Goal: Navigation & Orientation: Understand site structure

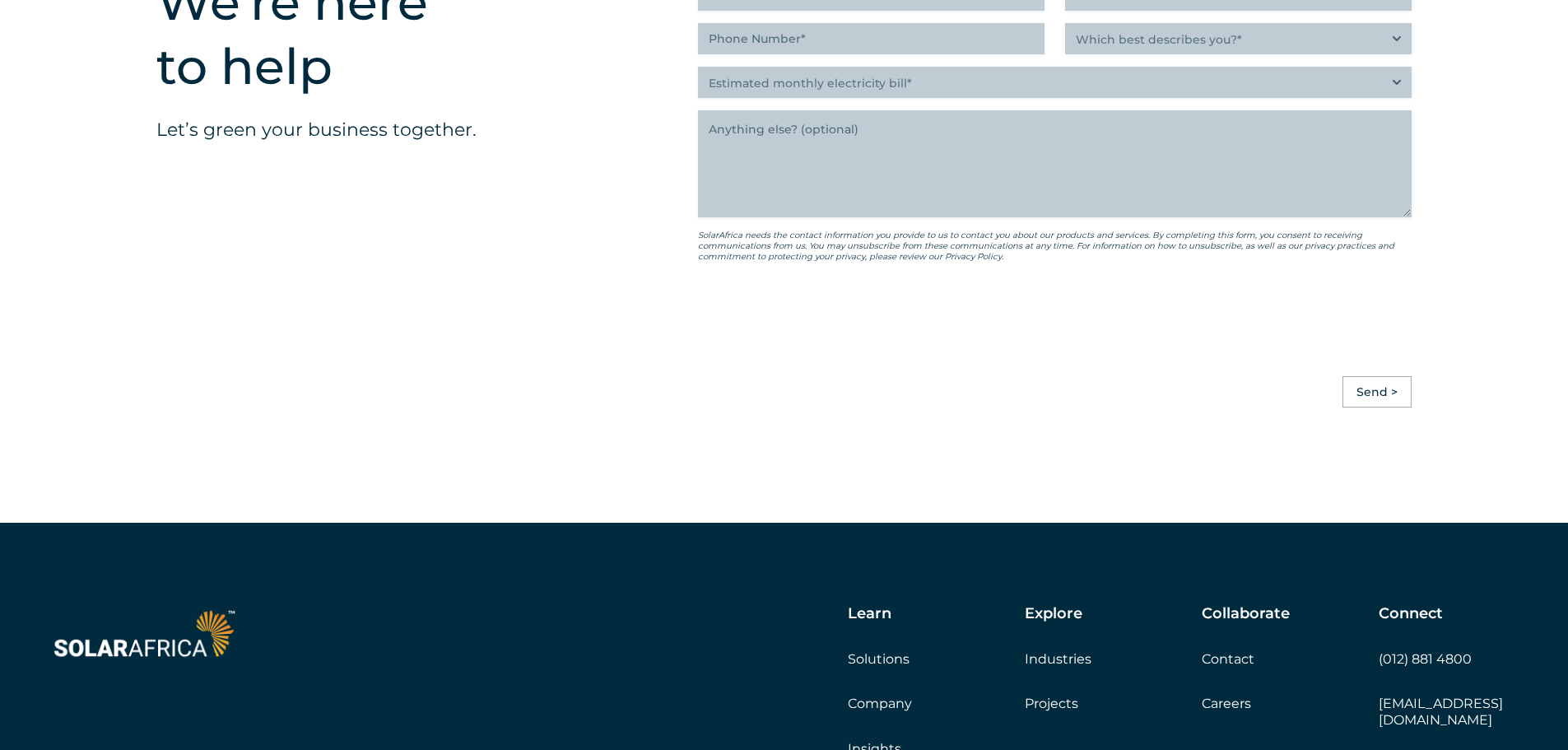
scroll to position [4613, 0]
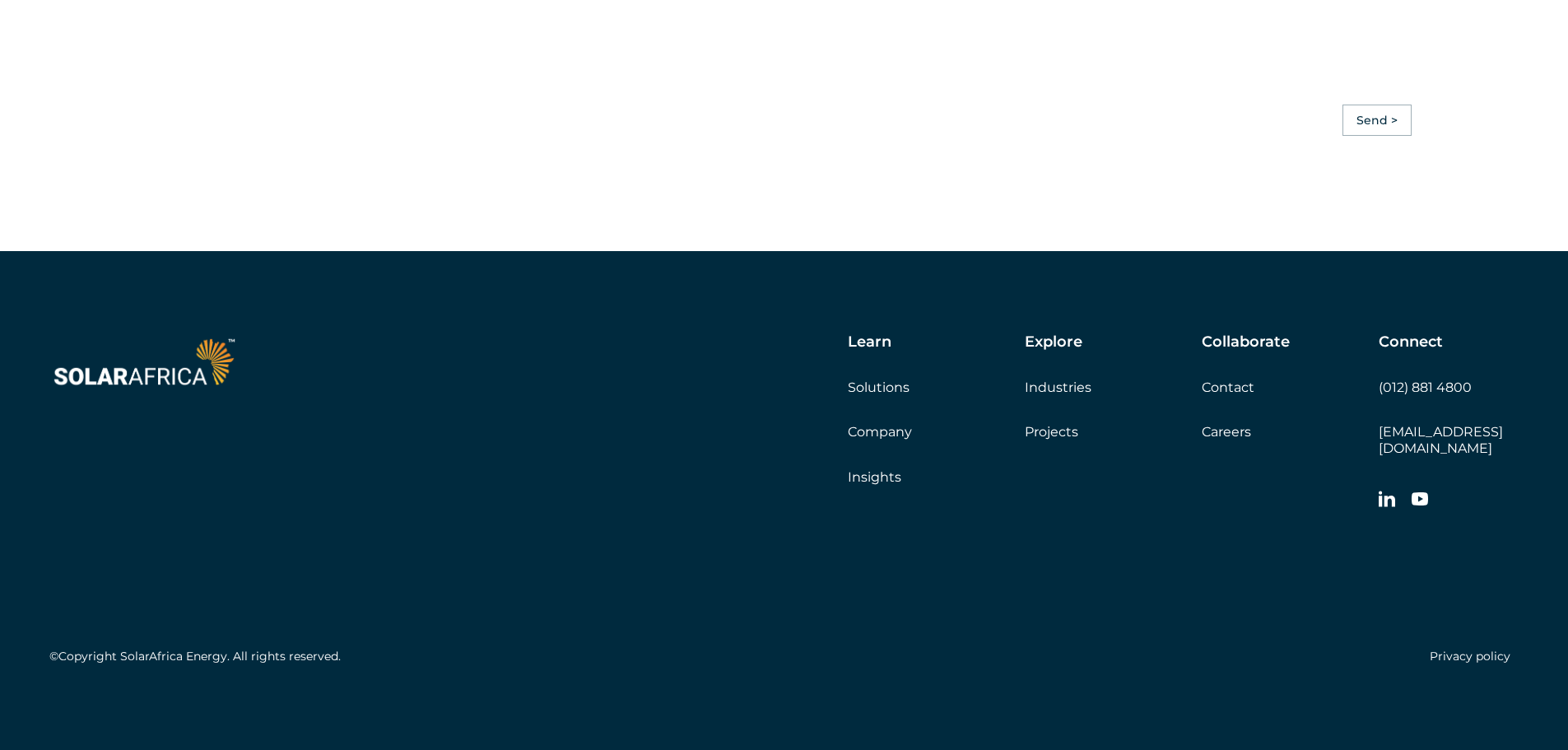
click at [876, 439] on link "Company" at bounding box center [880, 431] width 64 height 16
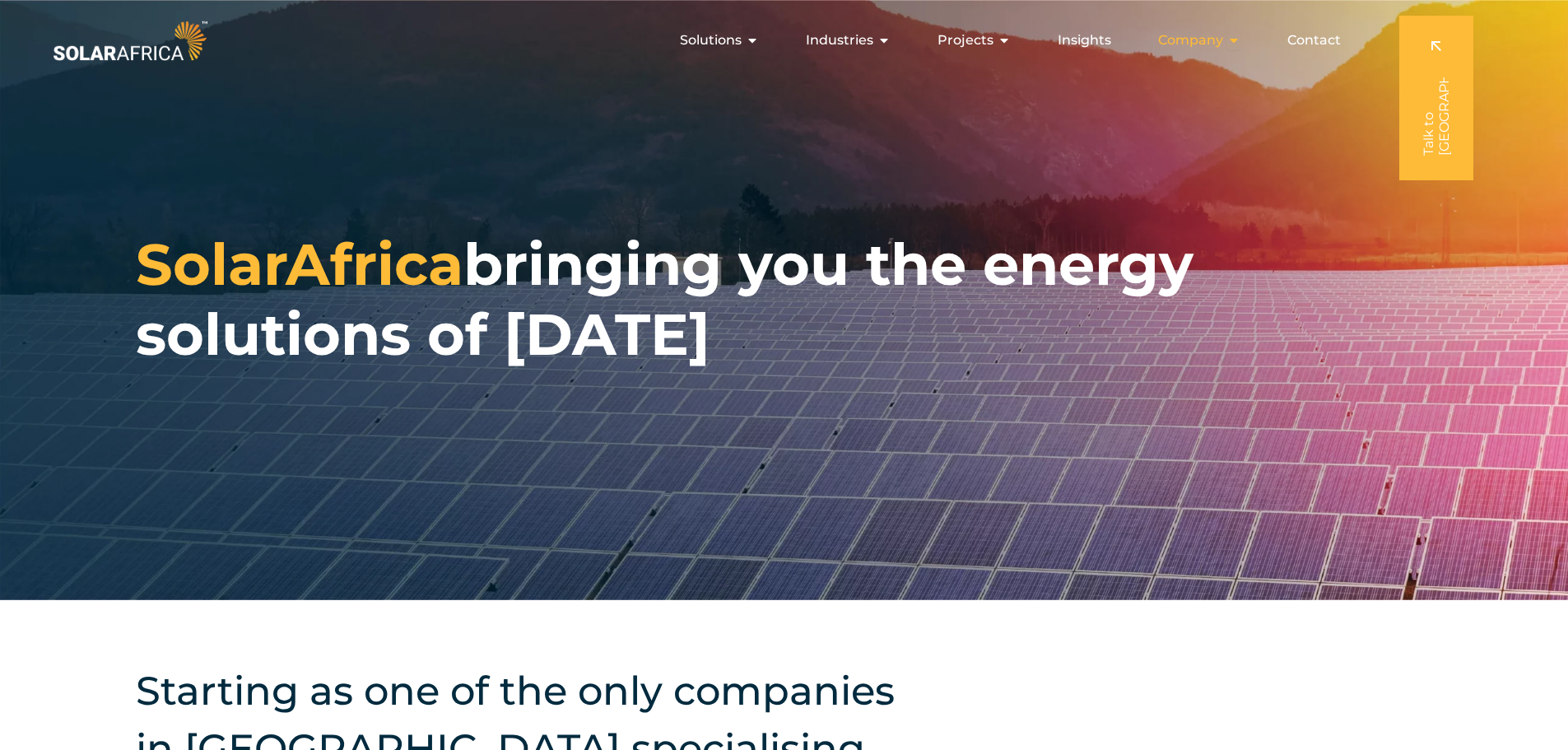
click at [1226, 36] on div "Company Close Company Open Company" at bounding box center [1199, 40] width 109 height 33
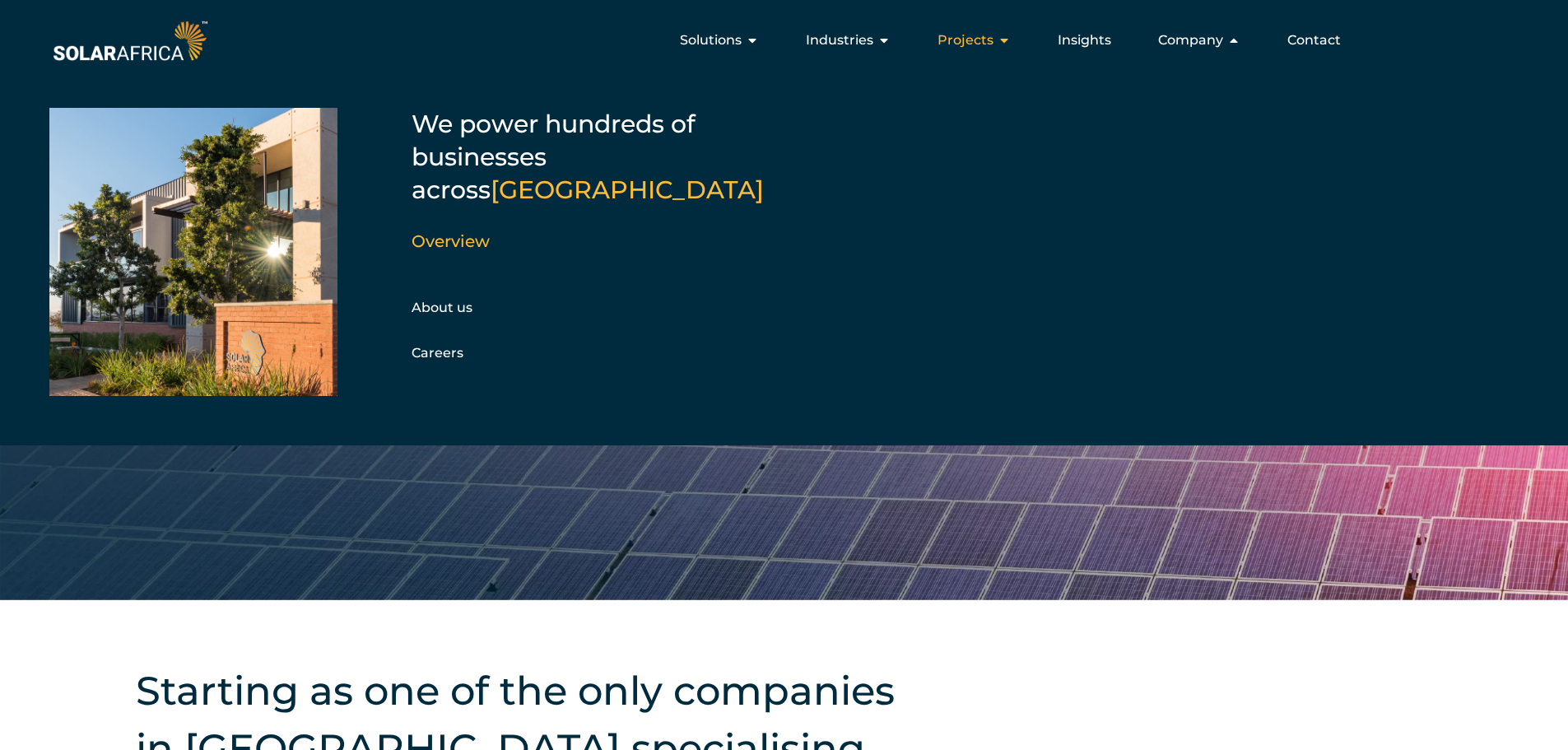
click at [1005, 32] on button "Close Projects Open Projects" at bounding box center [1004, 40] width 13 height 20
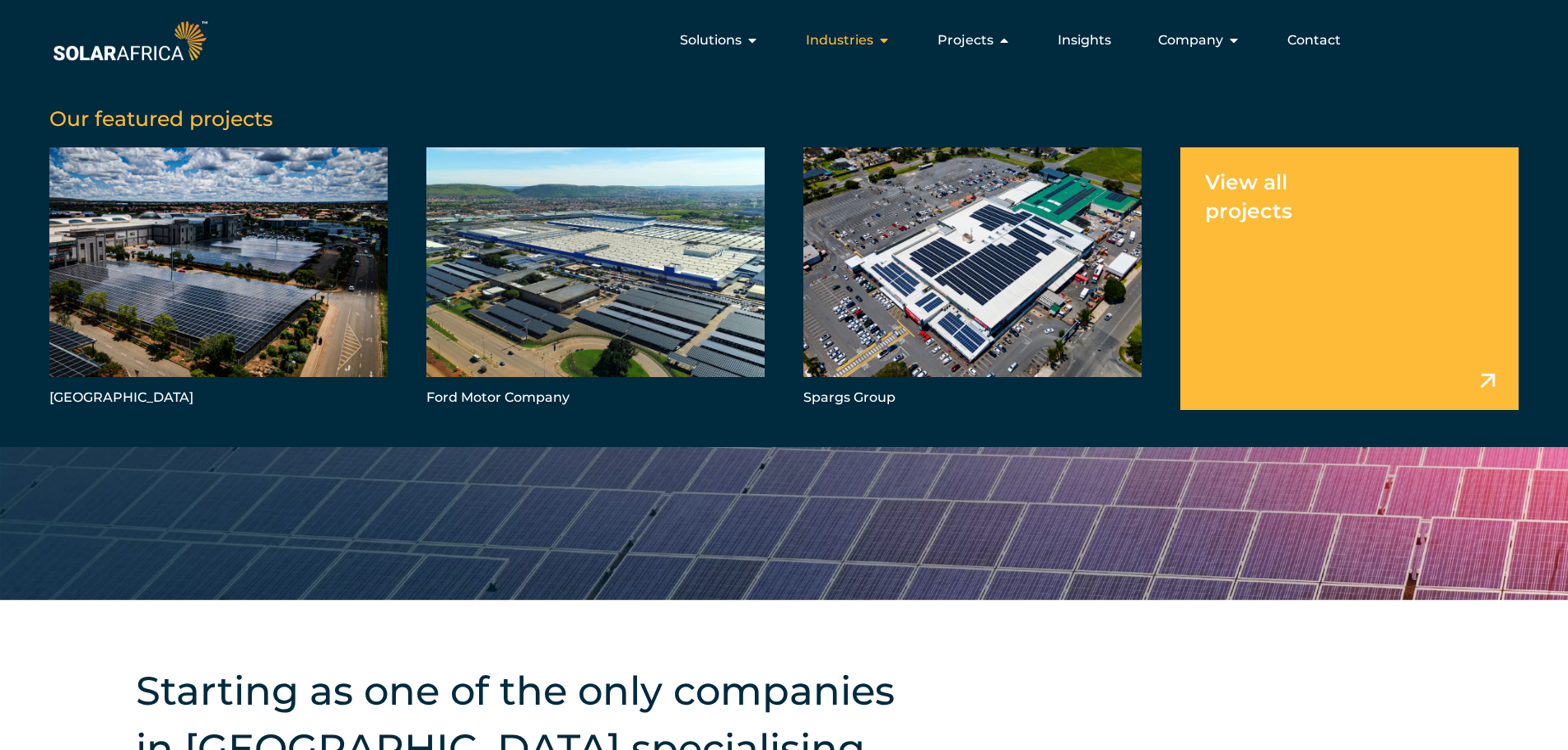
click at [878, 39] on div "Industries Close Industries Open Industries" at bounding box center [847, 40] width 111 height 33
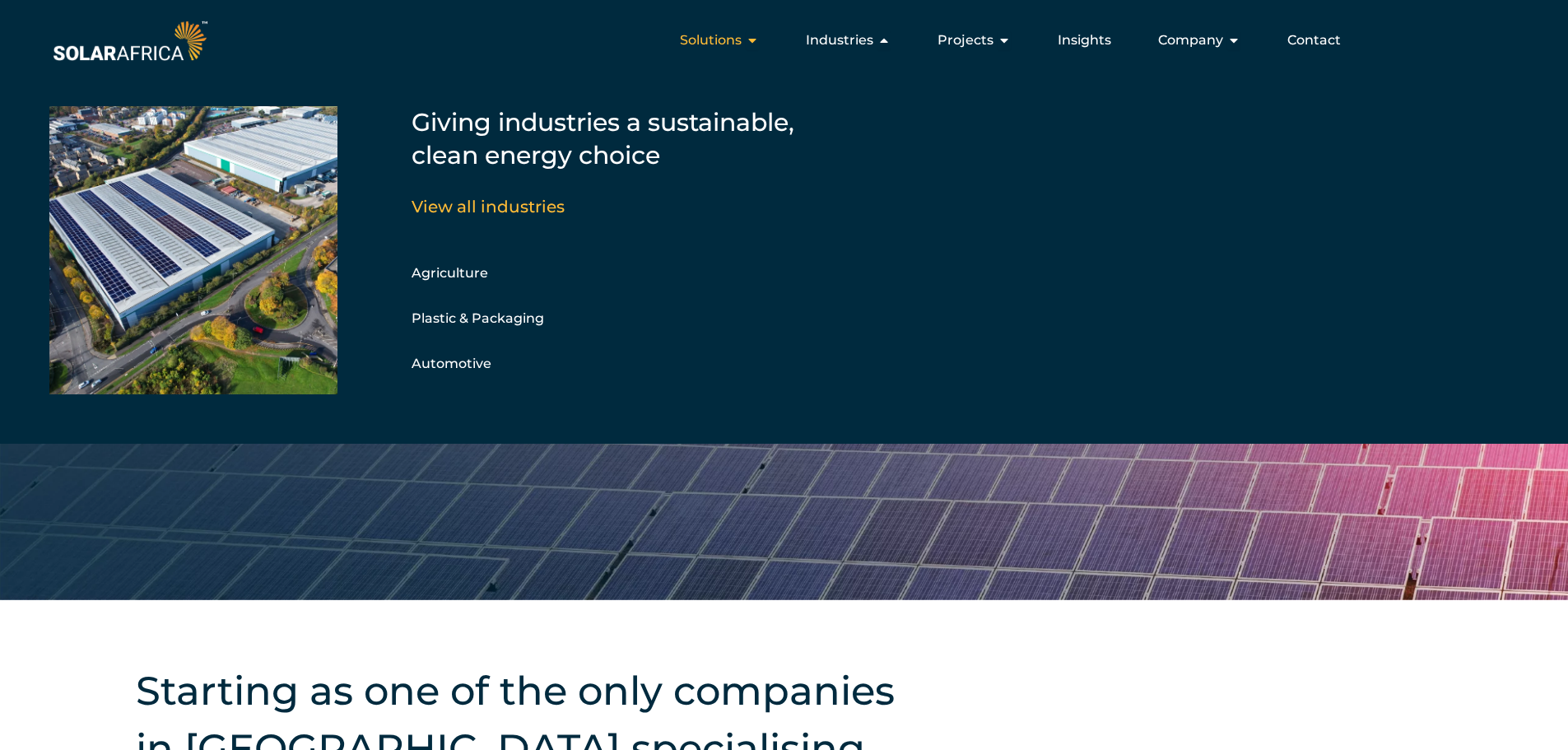
click at [759, 37] on icon "Menu" at bounding box center [752, 40] width 13 height 13
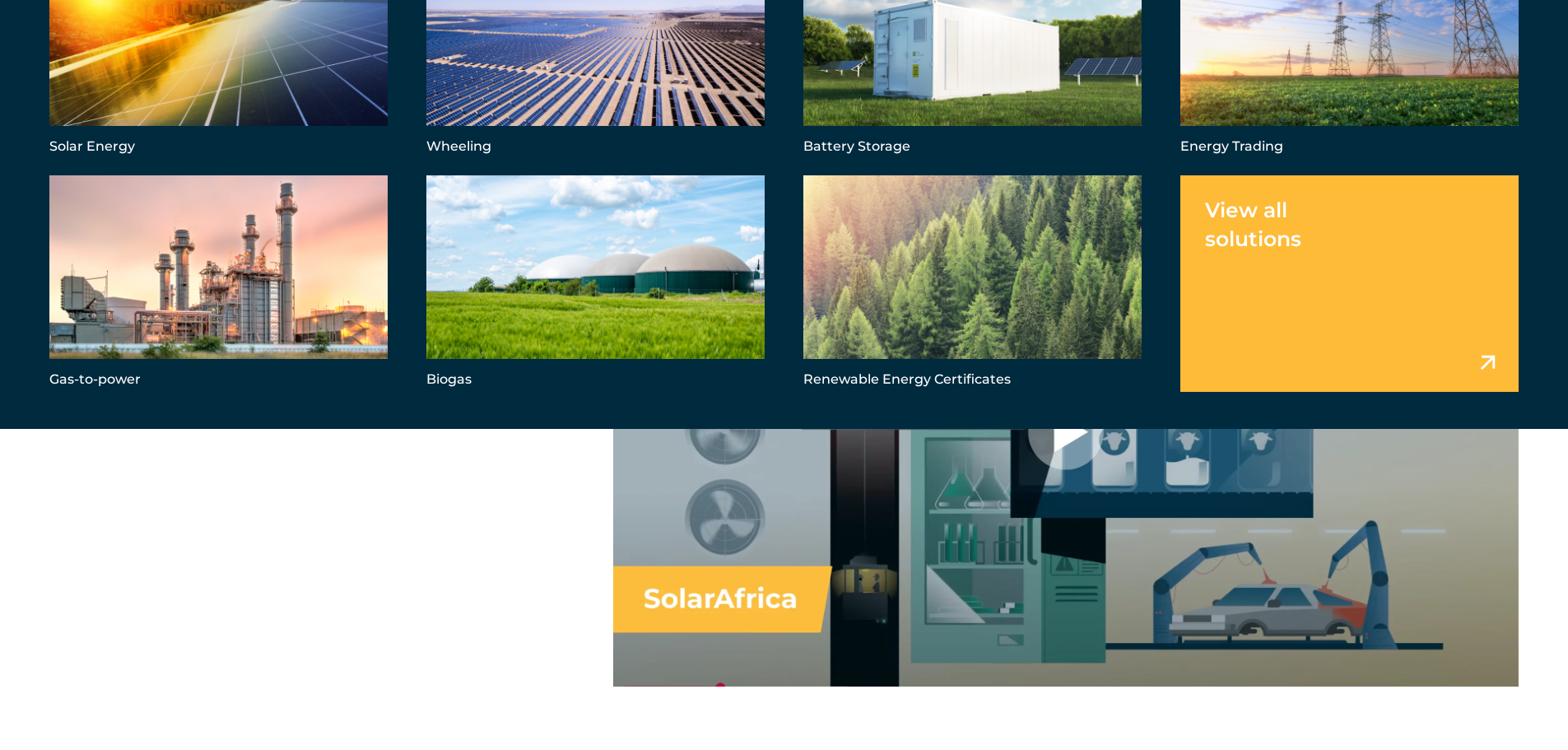
scroll to position [1317, 0]
